Goal: Information Seeking & Learning: Learn about a topic

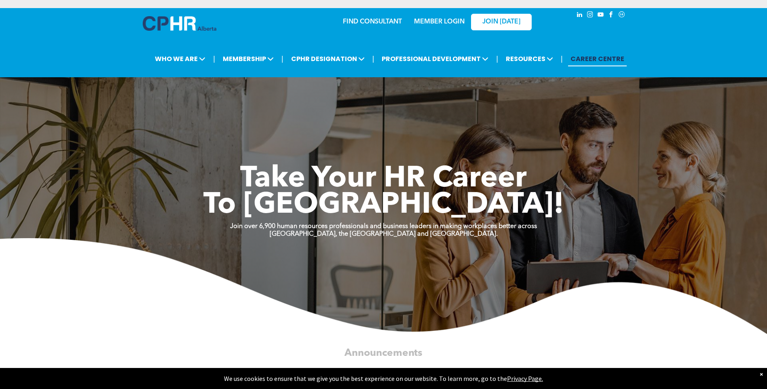
click at [434, 21] on link "MEMBER LOGIN" at bounding box center [439, 22] width 51 height 6
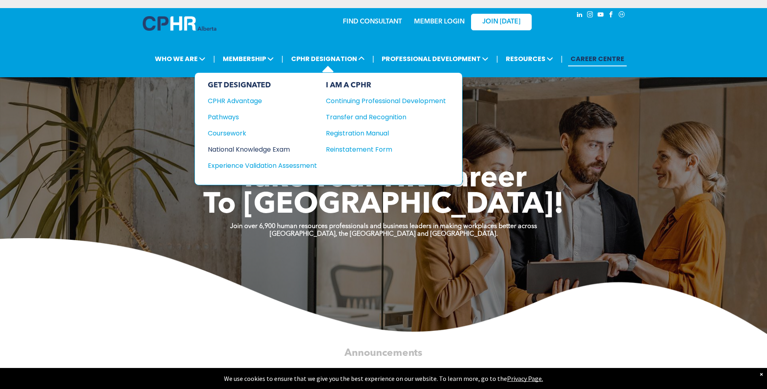
click at [250, 151] on div "National Knowledge Exam" at bounding box center [257, 149] width 98 height 10
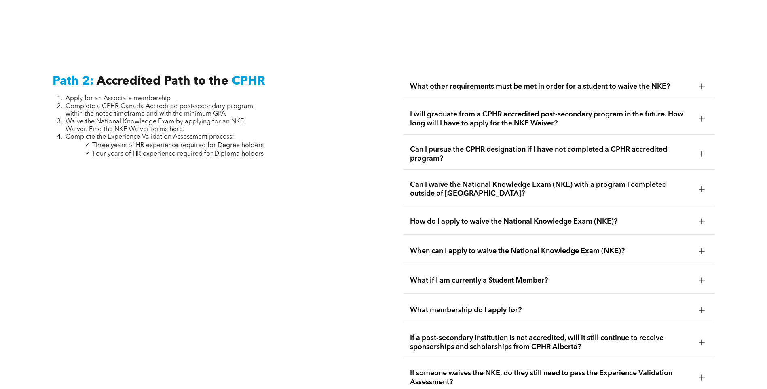
scroll to position [1496, 0]
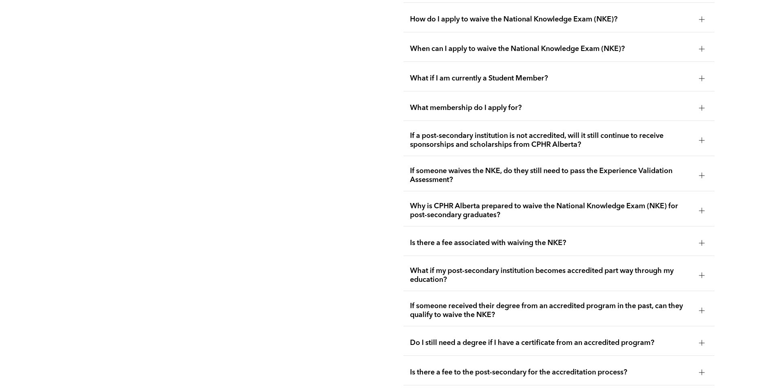
click at [698, 205] on div at bounding box center [702, 211] width 12 height 12
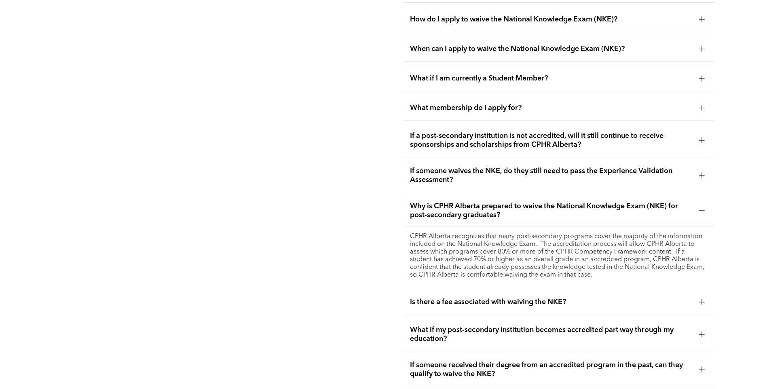
click at [703, 208] on div at bounding box center [702, 211] width 6 height 6
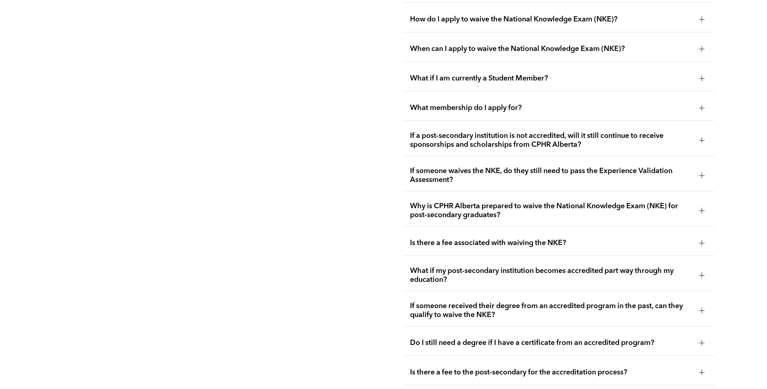
click at [703, 240] on div at bounding box center [702, 243] width 6 height 6
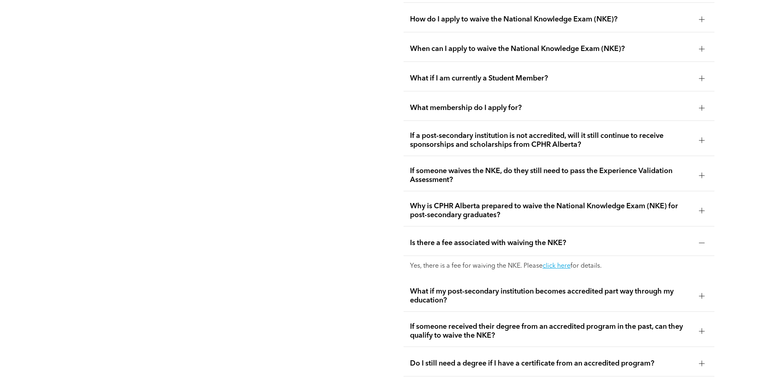
click at [703, 240] on div at bounding box center [702, 243] width 6 height 6
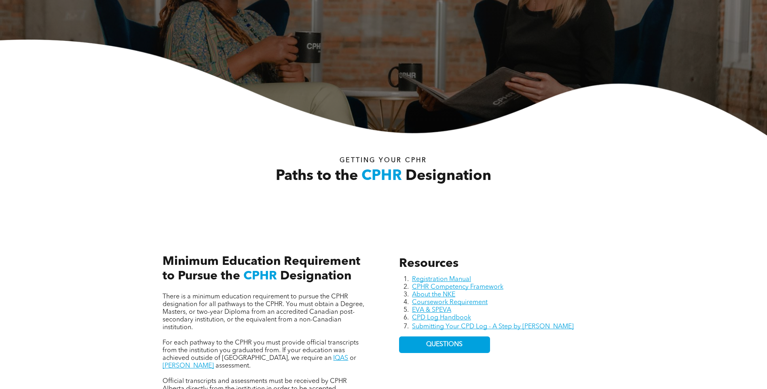
scroll to position [0, 0]
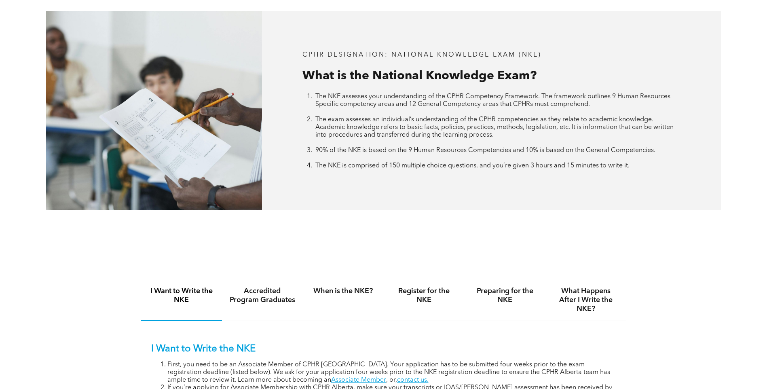
scroll to position [364, 0]
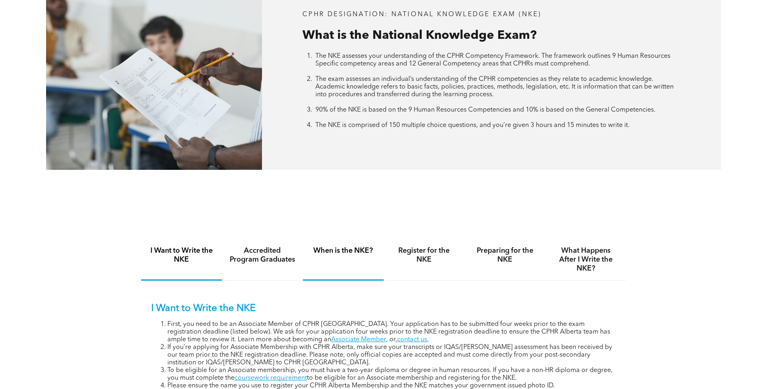
click at [352, 253] on h4 "When is the NKE?" at bounding box center [343, 250] width 66 height 9
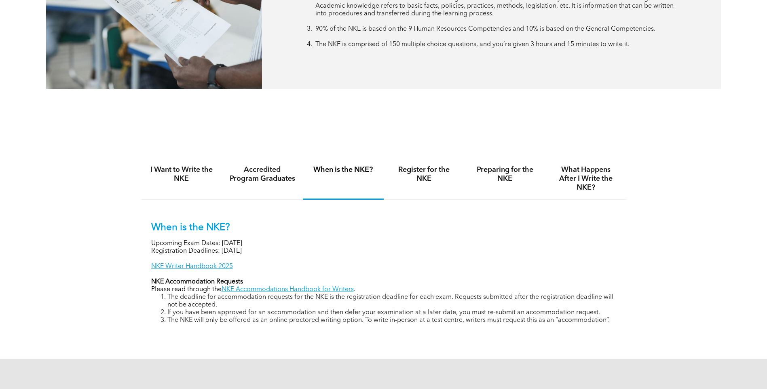
scroll to position [485, 0]
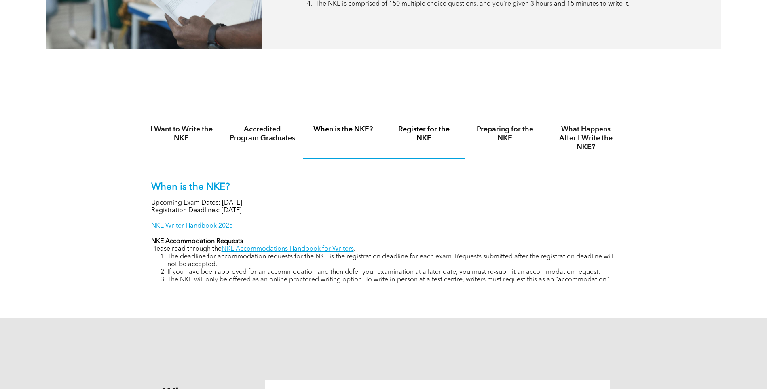
click at [420, 133] on h4 "Register for the NKE" at bounding box center [424, 134] width 66 height 18
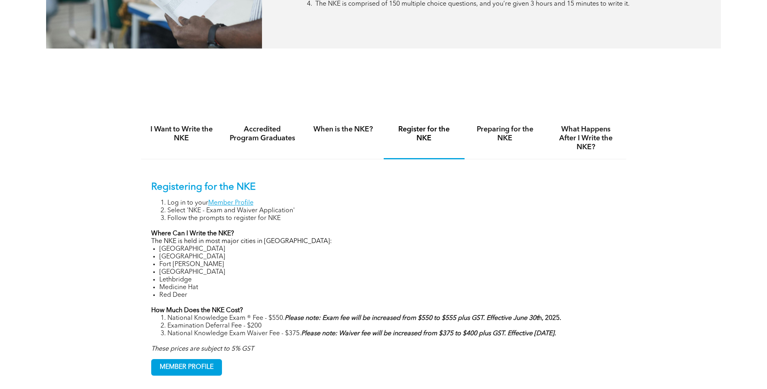
drag, startPoint x: 568, startPoint y: 317, endPoint x: 160, endPoint y: 317, distance: 408.3
click at [160, 317] on ol "National Knowledge Exam ® Fee - $550. Please note: Exam fee will be increased f…" at bounding box center [383, 326] width 465 height 23
copy li "National Knowledge Exam ® Fee - $550. Please note: Exam fee will be increased f…"
click at [489, 127] on h4 "Preparing for the NKE" at bounding box center [505, 134] width 66 height 18
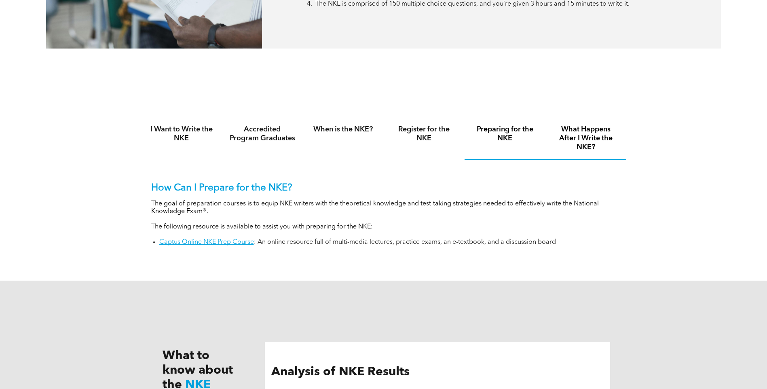
click at [573, 137] on h4 "What Happens After I Write the NKE?" at bounding box center [586, 138] width 66 height 27
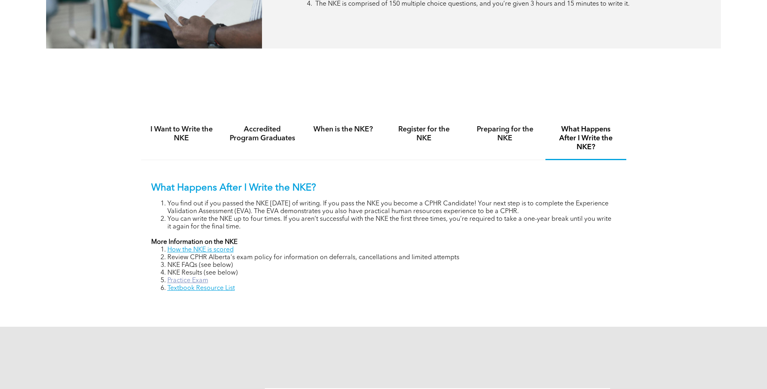
click at [194, 280] on link "Practice Exam" at bounding box center [187, 280] width 41 height 6
